Goal: Information Seeking & Learning: Learn about a topic

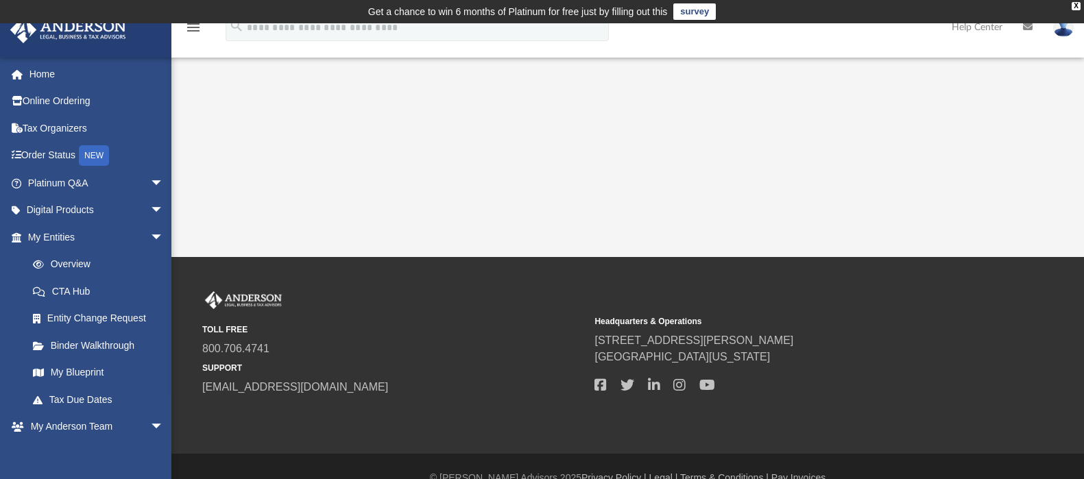
click at [120, 425] on link "My Anderson Team arrow_drop_down" at bounding box center [94, 426] width 168 height 27
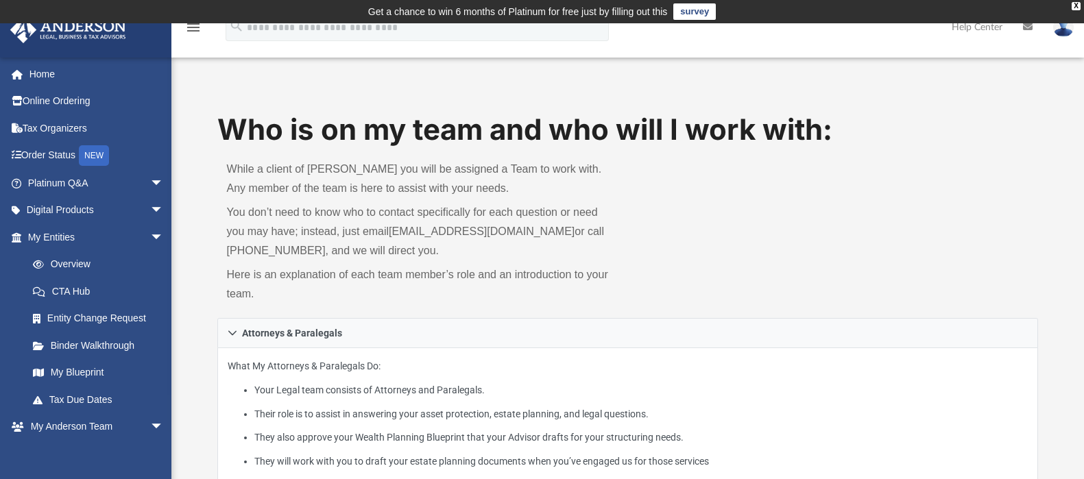
click at [46, 78] on link "Home" at bounding box center [97, 73] width 175 height 27
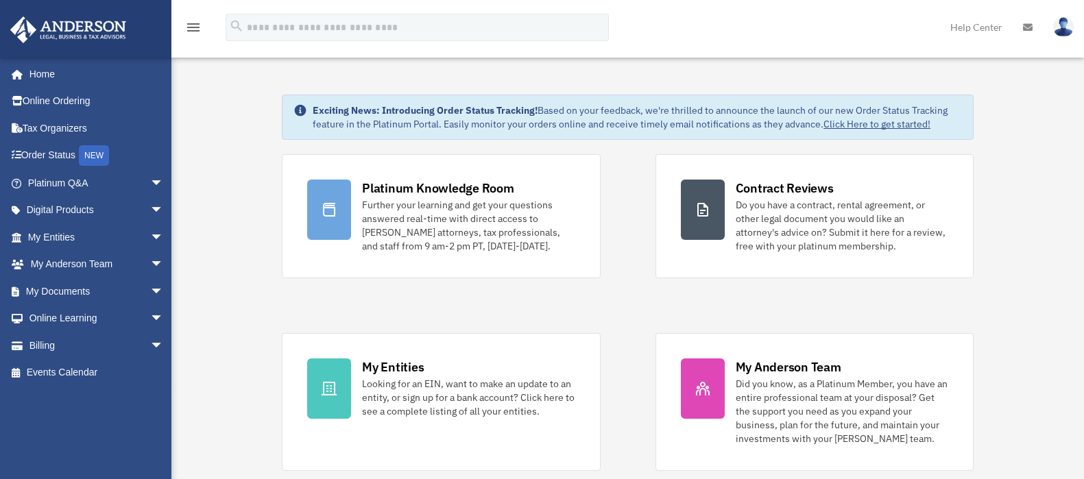
click at [1021, 26] on link at bounding box center [1028, 27] width 30 height 54
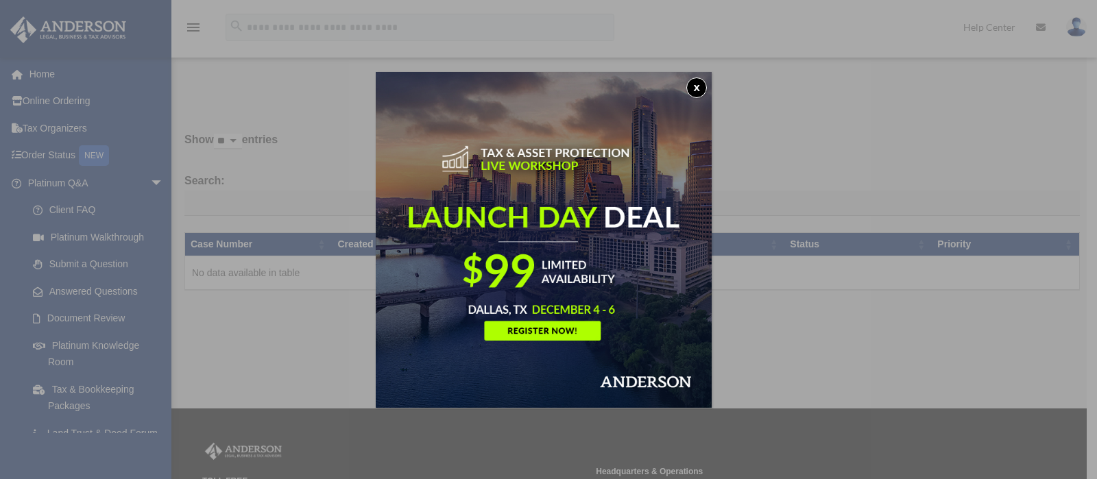
click at [701, 85] on button "x" at bounding box center [696, 87] width 21 height 21
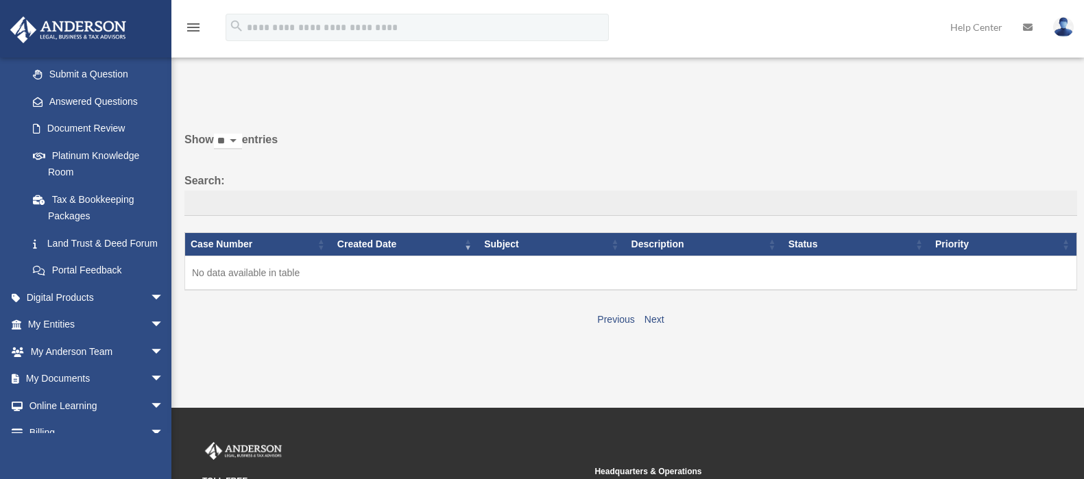
scroll to position [250, 0]
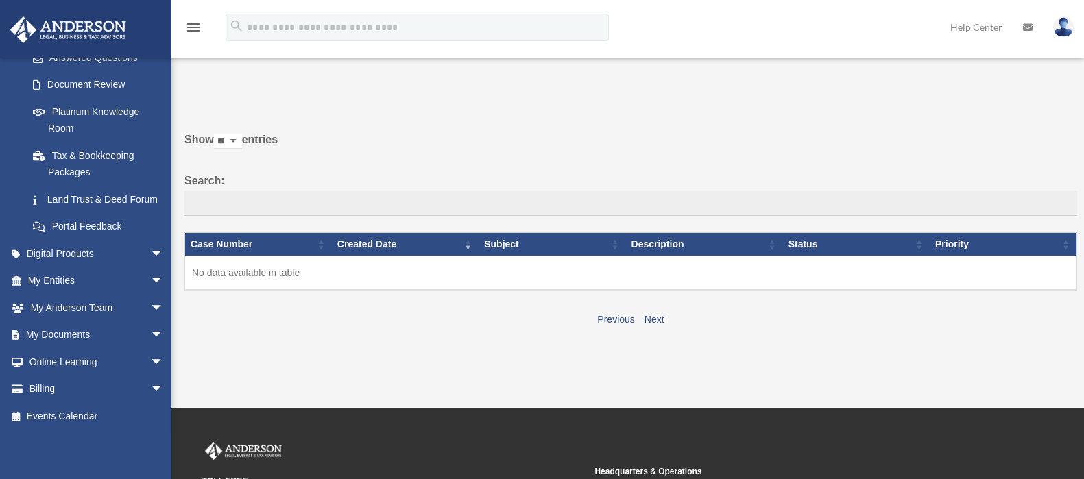
click at [80, 71] on link "Document Review" at bounding box center [98, 84] width 158 height 27
click at [75, 101] on link "Platinum Knowledge Room" at bounding box center [98, 120] width 158 height 44
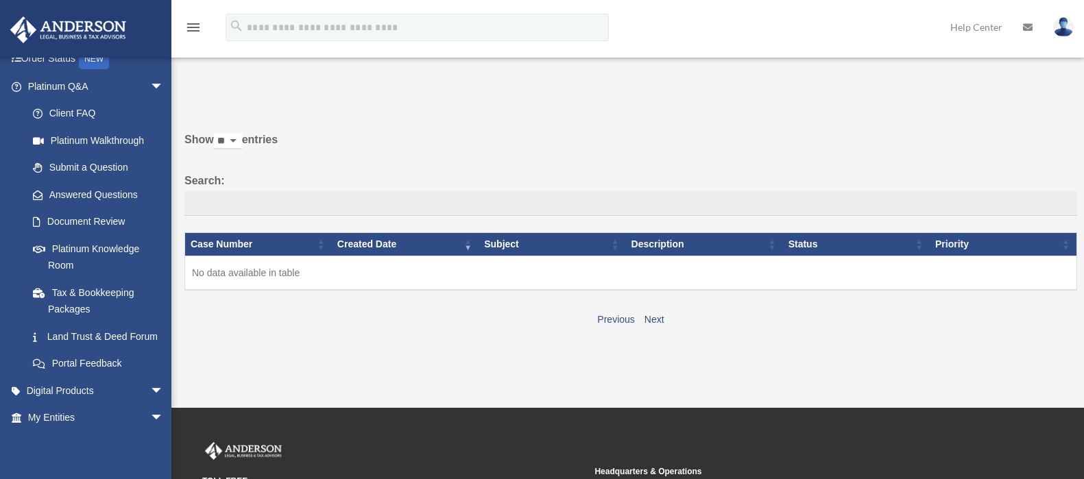
scroll to position [0, 0]
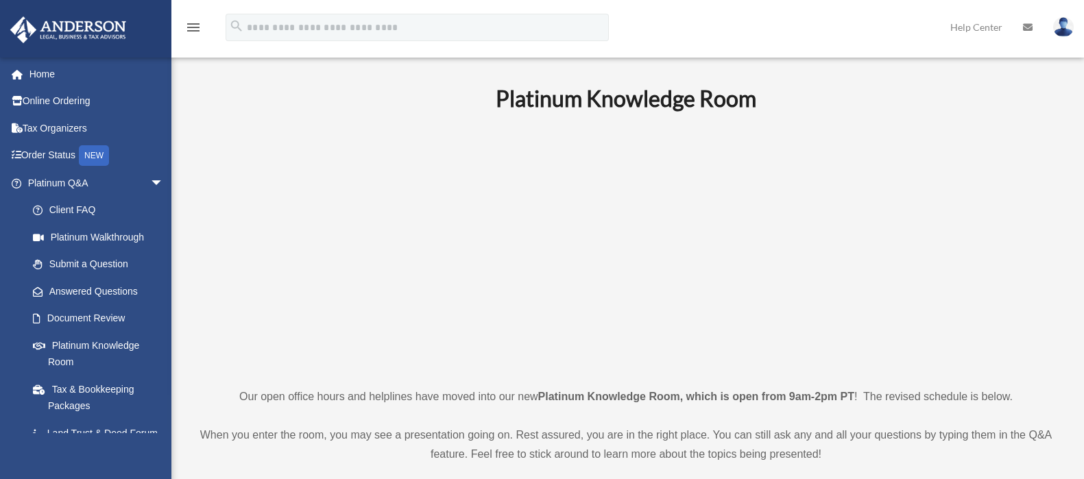
click at [35, 157] on link "Order Status NEW" at bounding box center [97, 156] width 175 height 28
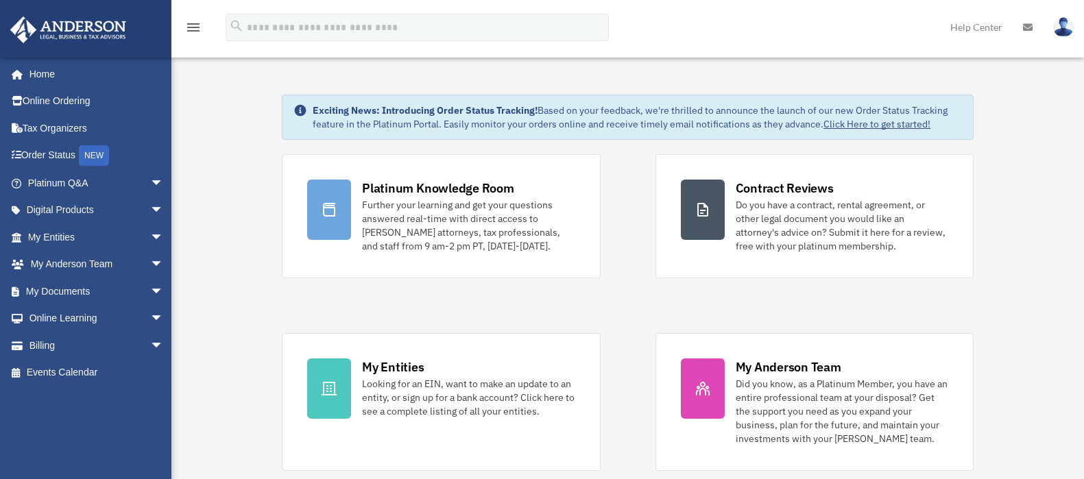
click at [119, 315] on link "Online Learning arrow_drop_down" at bounding box center [97, 318] width 175 height 27
click at [150, 317] on span "arrow_drop_down" at bounding box center [163, 319] width 27 height 28
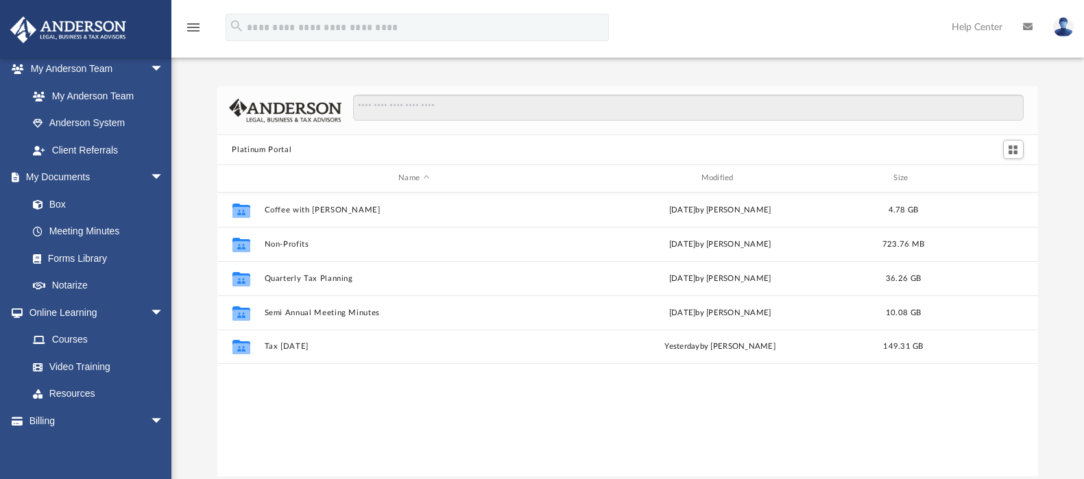
scroll to position [389, 0]
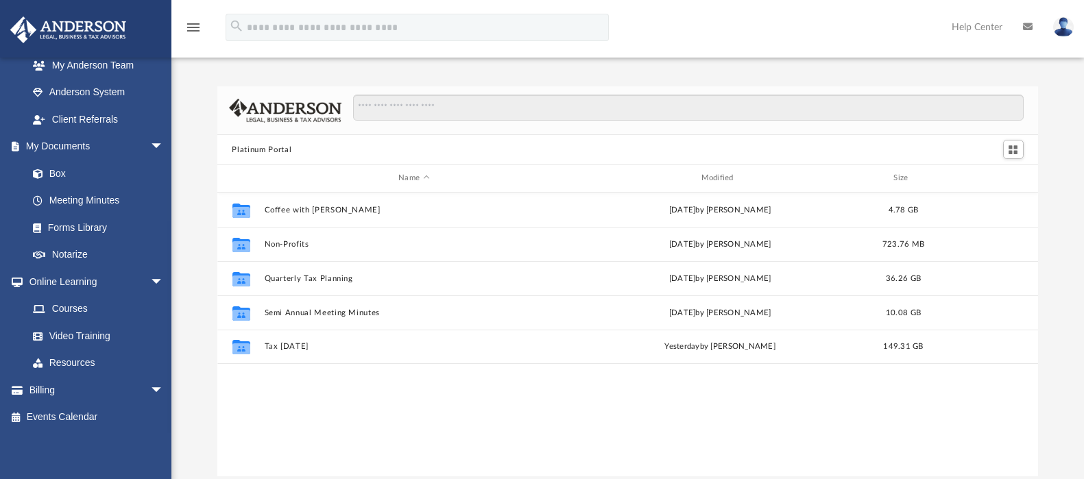
click at [77, 307] on link "Courses" at bounding box center [98, 308] width 158 height 27
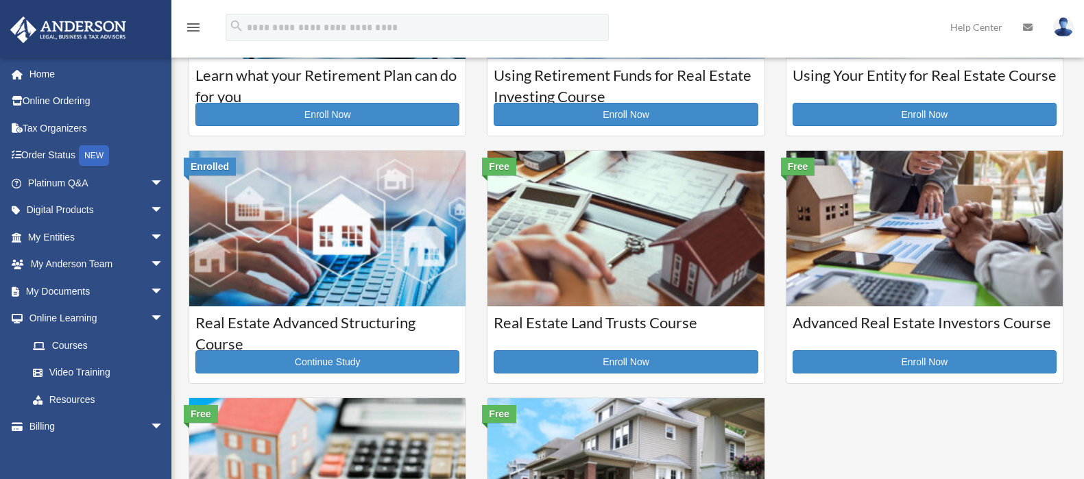
scroll to position [213, 0]
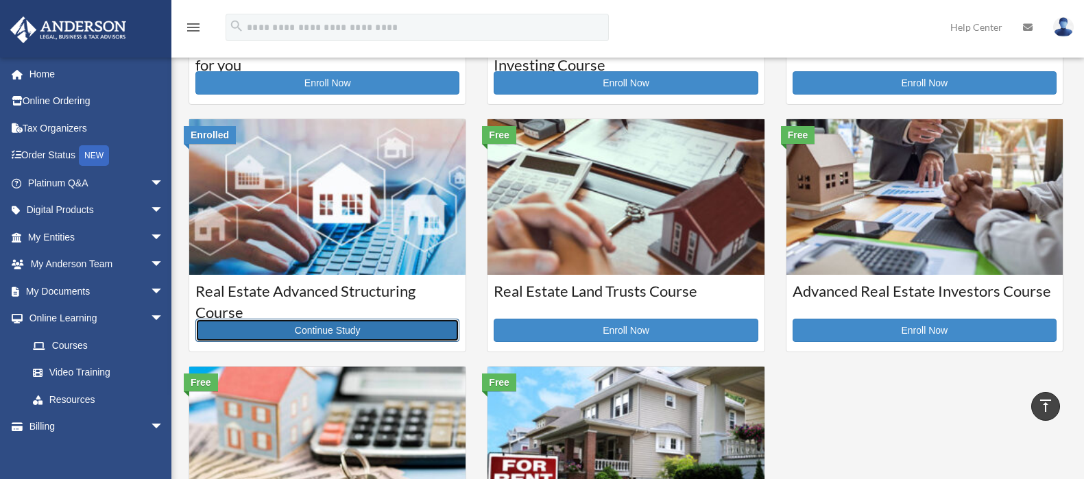
click at [332, 333] on link "Continue Study" at bounding box center [327, 330] width 264 height 23
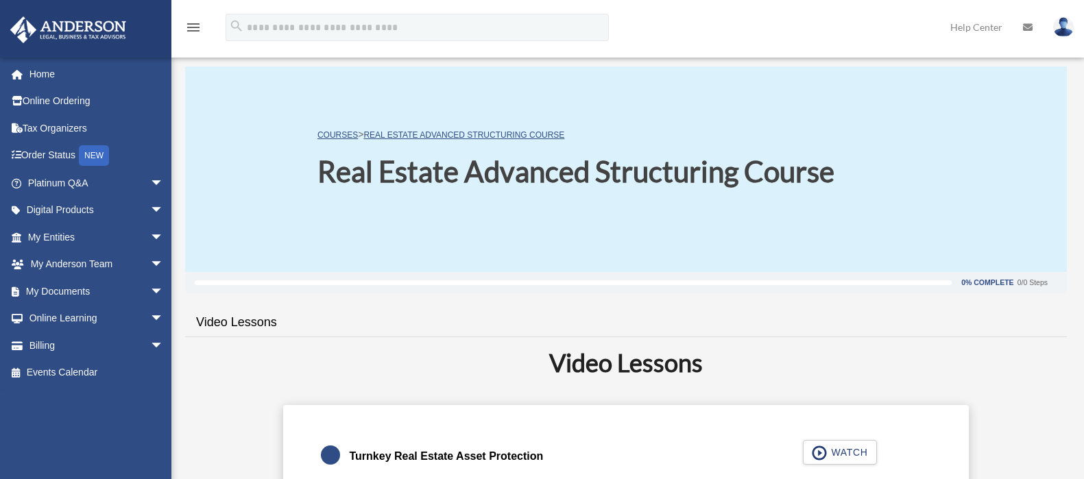
click at [960, 327] on ul "Video Lessons" at bounding box center [626, 320] width 882 height 34
click at [1000, 282] on div "0% Complete" at bounding box center [987, 283] width 52 height 8
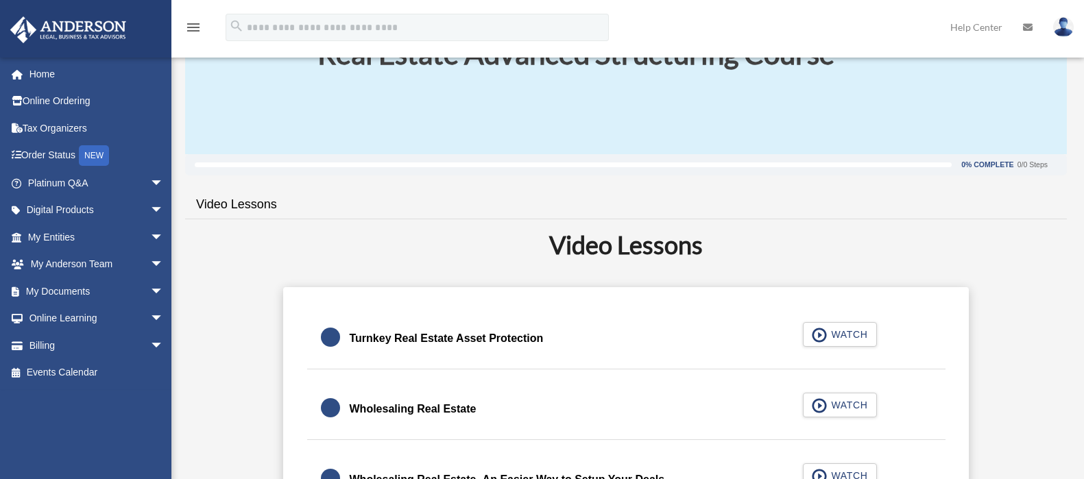
scroll to position [118, 0]
click at [845, 334] on span "WATCH" at bounding box center [847, 335] width 40 height 14
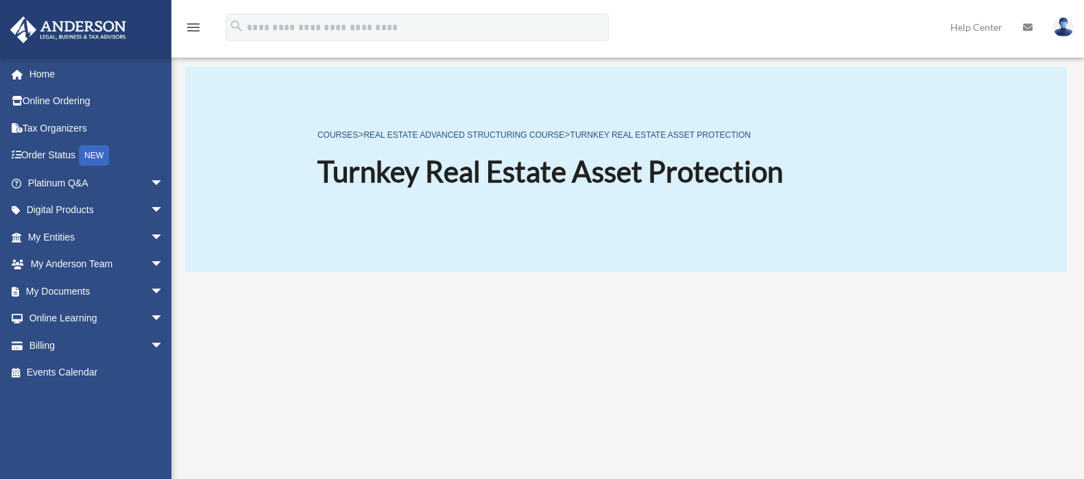
click at [502, 133] on link "Real Estate Advanced Structuring Course" at bounding box center [463, 135] width 201 height 10
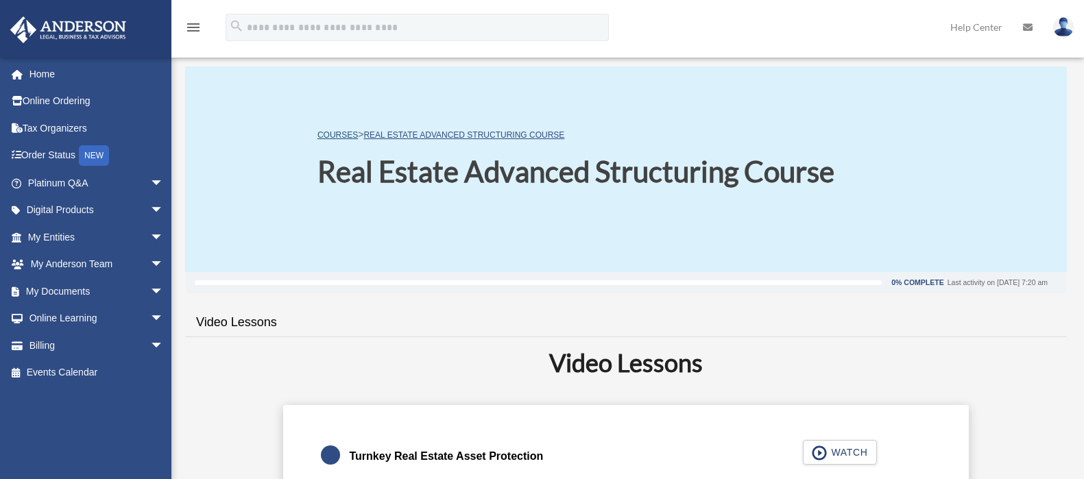
click at [345, 137] on link "COURSES" at bounding box center [337, 135] width 40 height 10
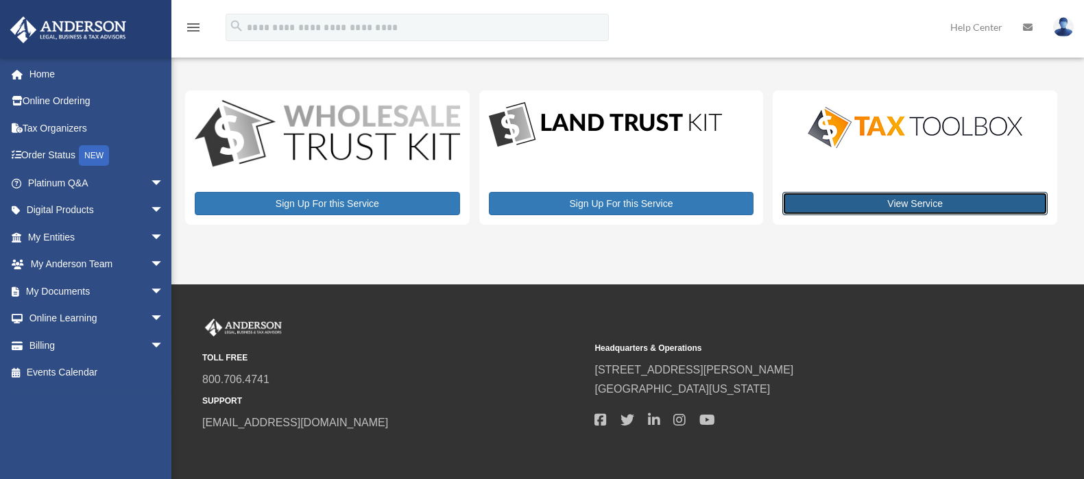
click at [878, 212] on link "View Service" at bounding box center [914, 203] width 265 height 23
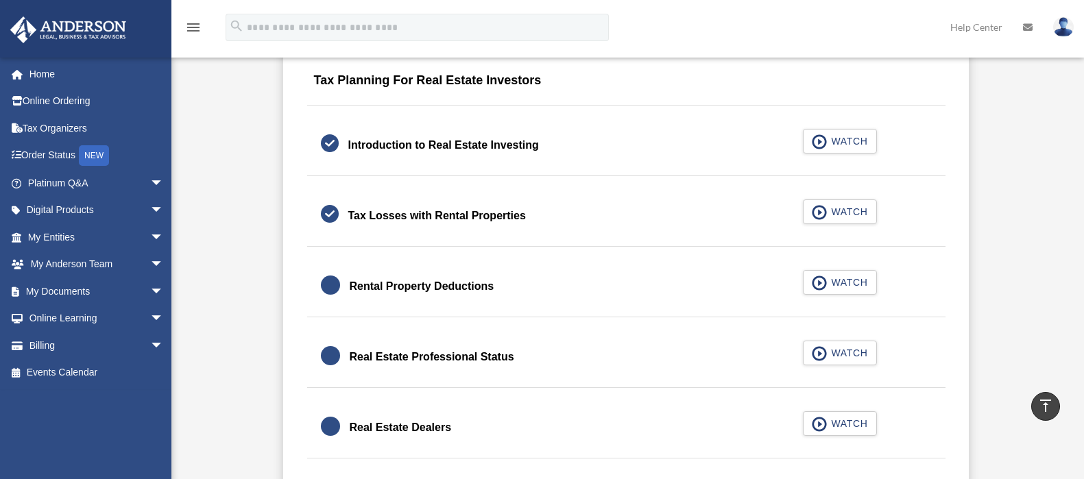
scroll to position [890, 0]
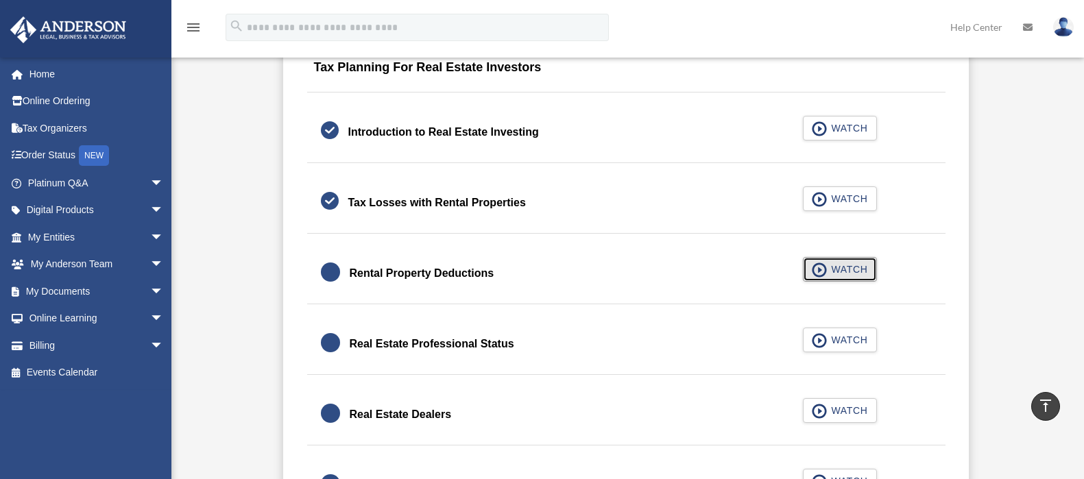
click at [823, 270] on span "button" at bounding box center [820, 270] width 16 height 15
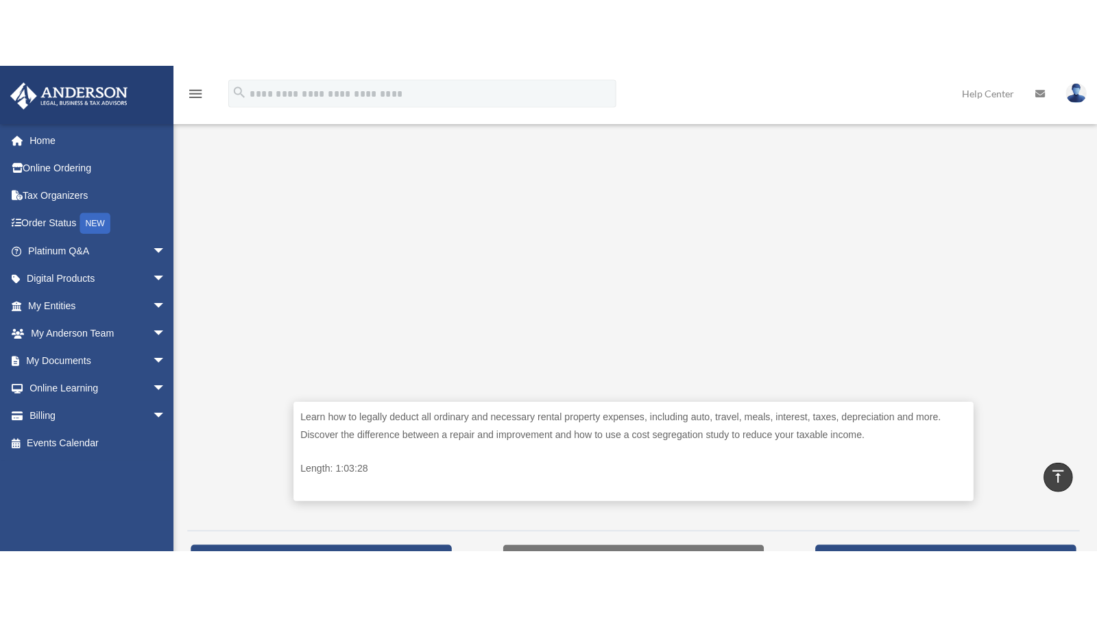
scroll to position [408, 0]
